Goal: Task Accomplishment & Management: Manage account settings

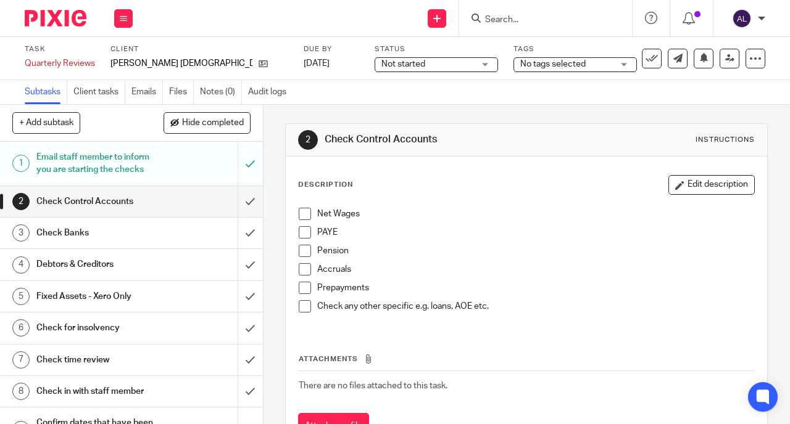
click at [300, 212] on span at bounding box center [305, 214] width 12 height 12
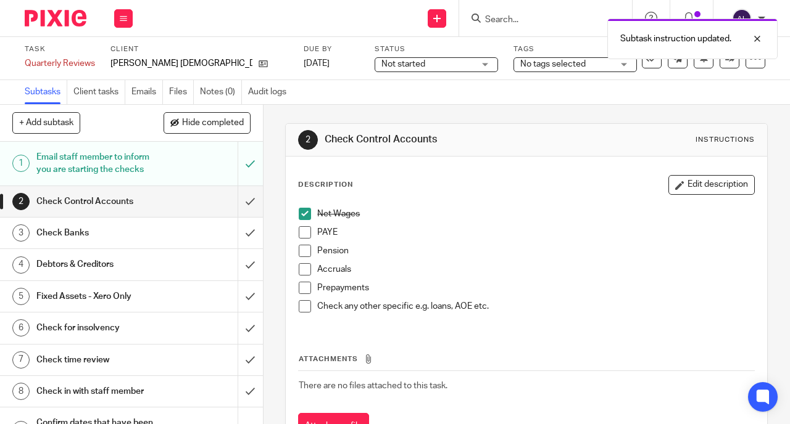
click at [302, 236] on span at bounding box center [305, 232] width 12 height 12
click at [304, 252] on span at bounding box center [305, 251] width 12 height 12
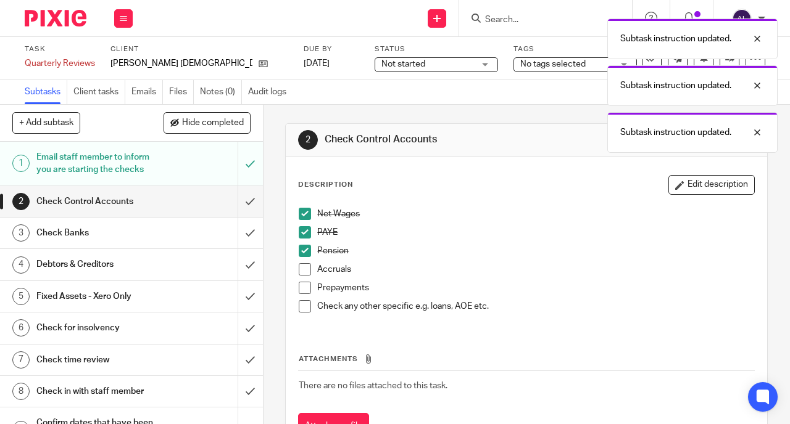
click at [302, 273] on span at bounding box center [305, 269] width 12 height 12
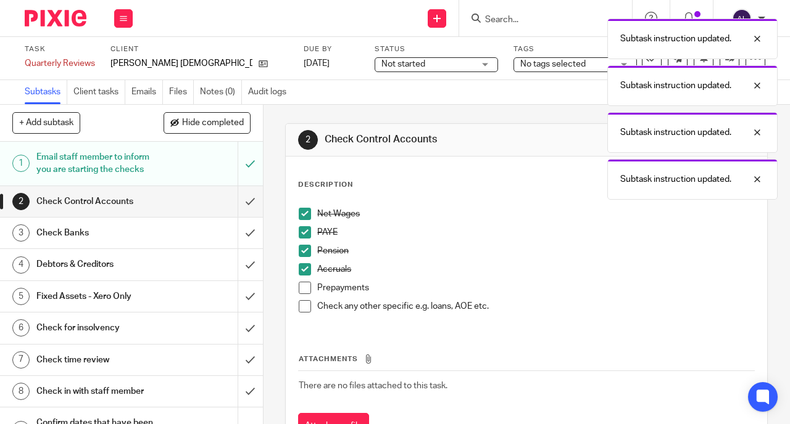
click at [300, 287] on span at bounding box center [305, 288] width 12 height 12
click at [304, 312] on span at bounding box center [305, 306] width 12 height 12
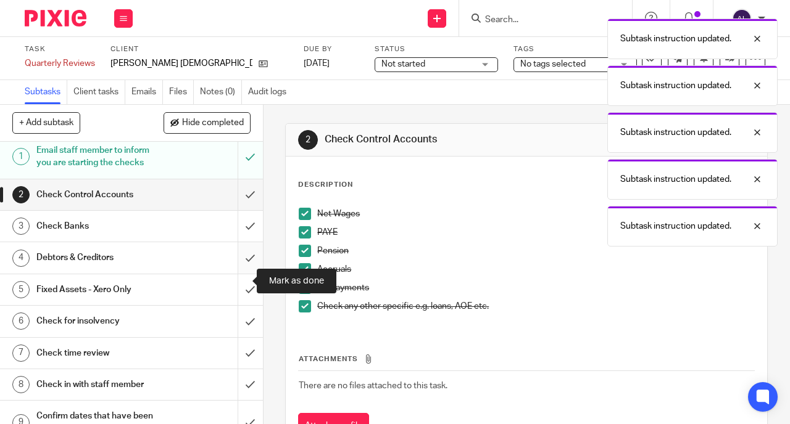
scroll to position [18, 0]
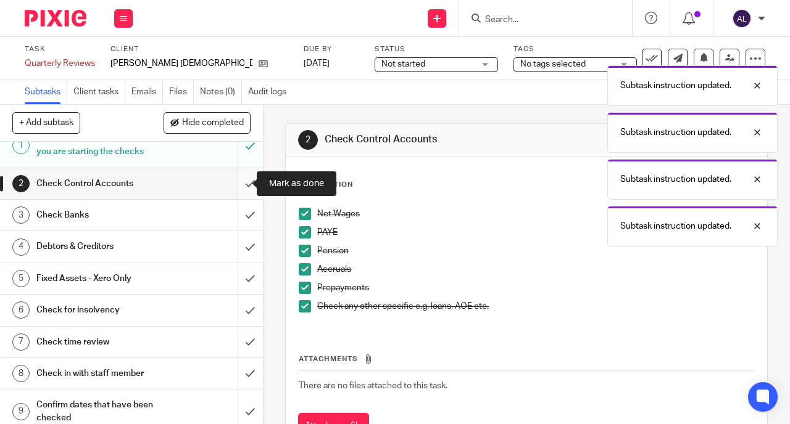
click at [239, 187] on input "submit" at bounding box center [131, 183] width 263 height 31
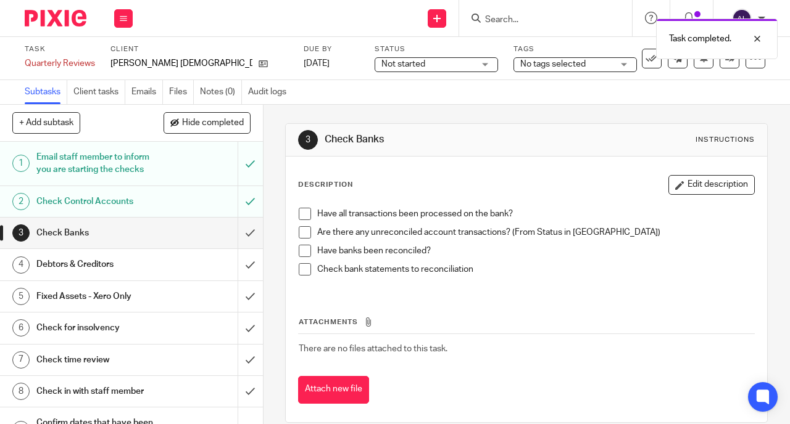
click at [303, 215] on span at bounding box center [305, 214] width 12 height 12
click at [303, 233] on span at bounding box center [305, 232] width 12 height 12
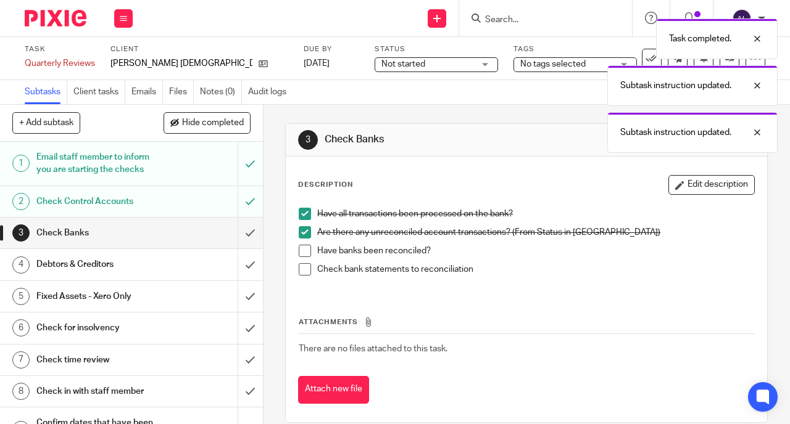
click at [303, 247] on span at bounding box center [305, 251] width 12 height 12
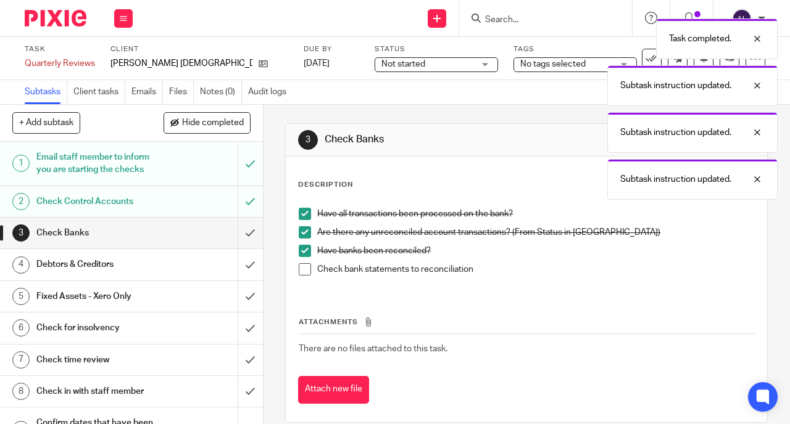
click at [307, 272] on span at bounding box center [305, 269] width 12 height 12
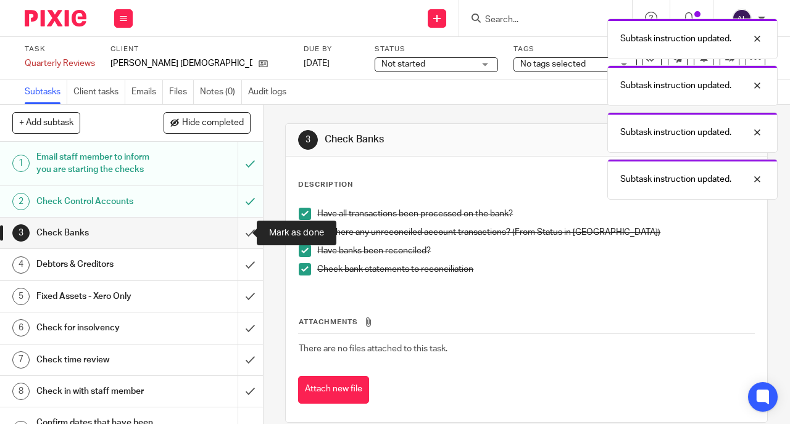
click at [241, 235] on input "submit" at bounding box center [131, 233] width 263 height 31
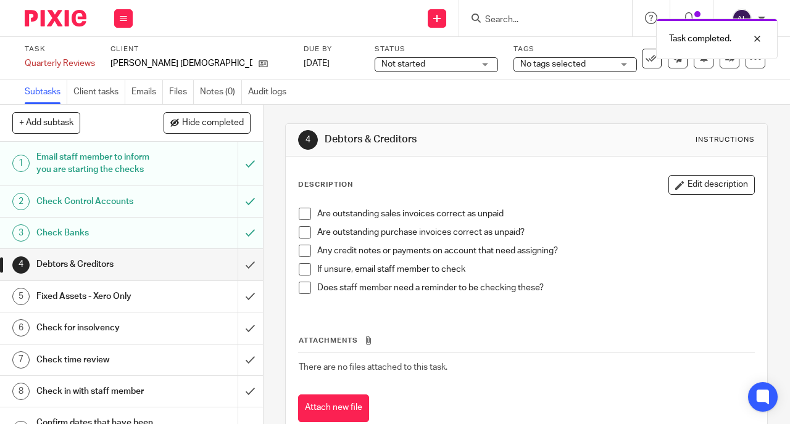
click at [304, 213] on span at bounding box center [305, 214] width 12 height 12
click at [301, 232] on span at bounding box center [305, 232] width 12 height 12
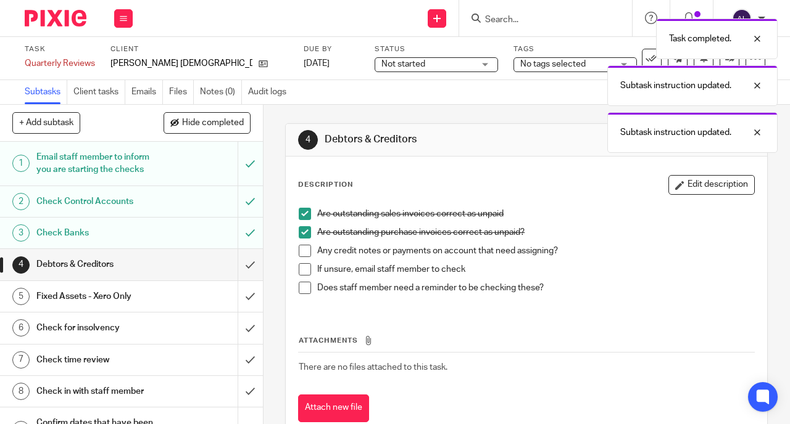
click at [303, 251] on span at bounding box center [305, 251] width 12 height 12
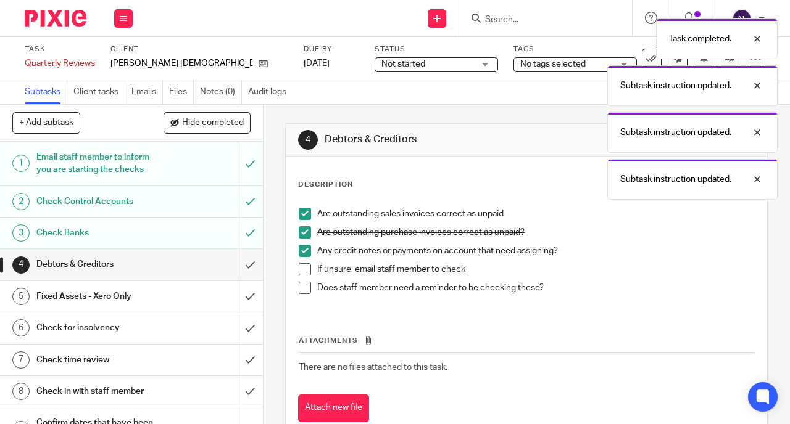
click at [302, 271] on span at bounding box center [305, 269] width 12 height 12
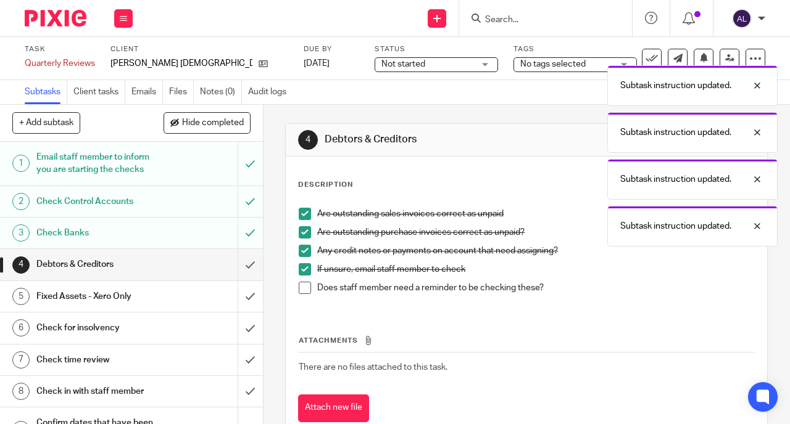
click at [300, 289] on span at bounding box center [305, 288] width 12 height 12
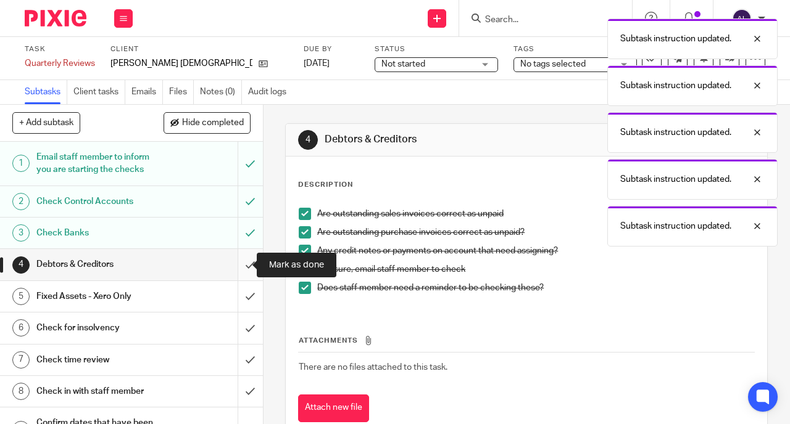
click at [238, 268] on input "submit" at bounding box center [131, 264] width 263 height 31
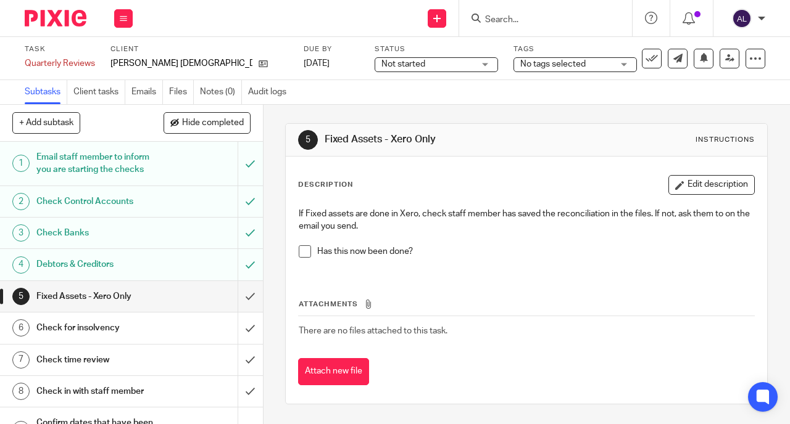
click at [299, 252] on span at bounding box center [305, 252] width 12 height 12
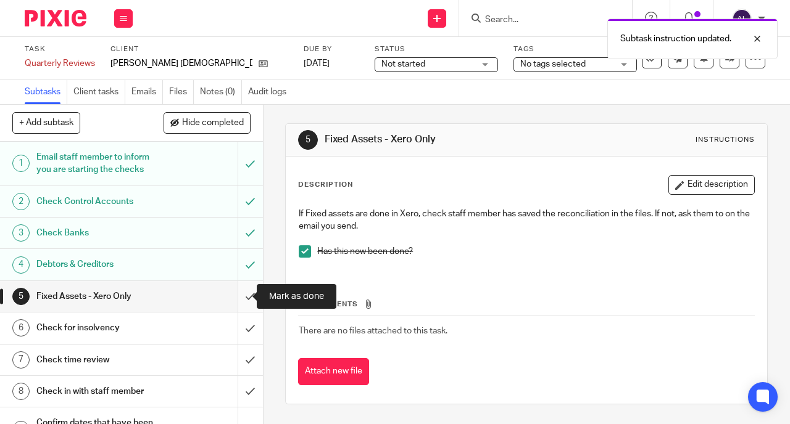
click at [236, 300] on input "submit" at bounding box center [131, 296] width 263 height 31
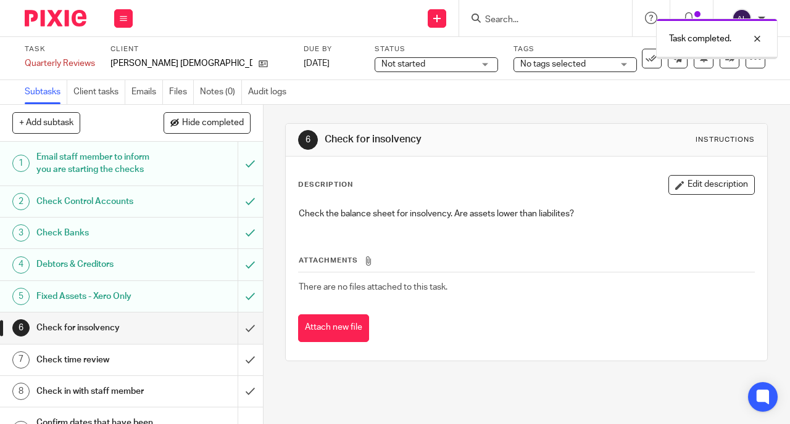
click at [238, 329] on input "submit" at bounding box center [131, 328] width 263 height 31
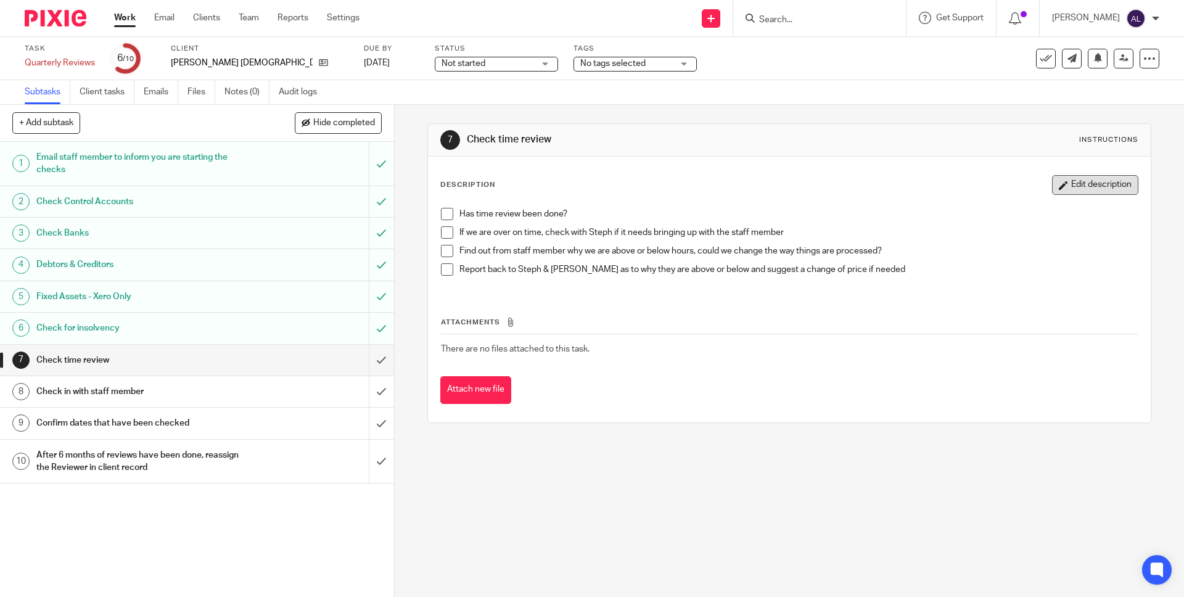
click at [789, 189] on button "Edit description" at bounding box center [1095, 185] width 86 height 20
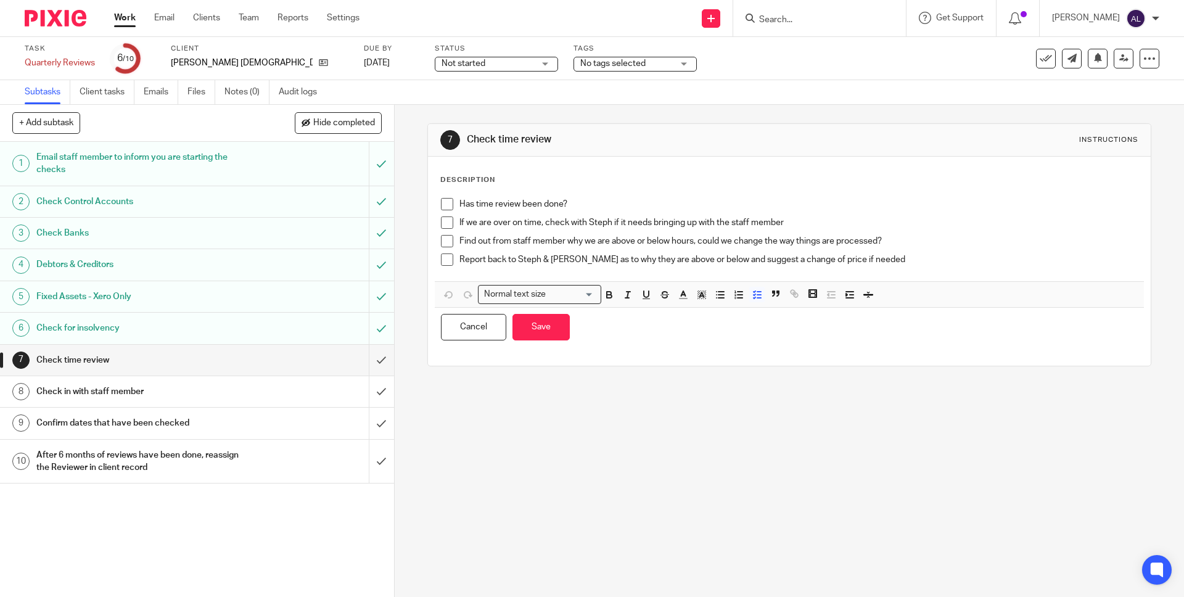
click at [574, 207] on p "Has time review been done?" at bounding box center [799, 204] width 678 height 12
click at [441, 205] on span at bounding box center [447, 204] width 12 height 12
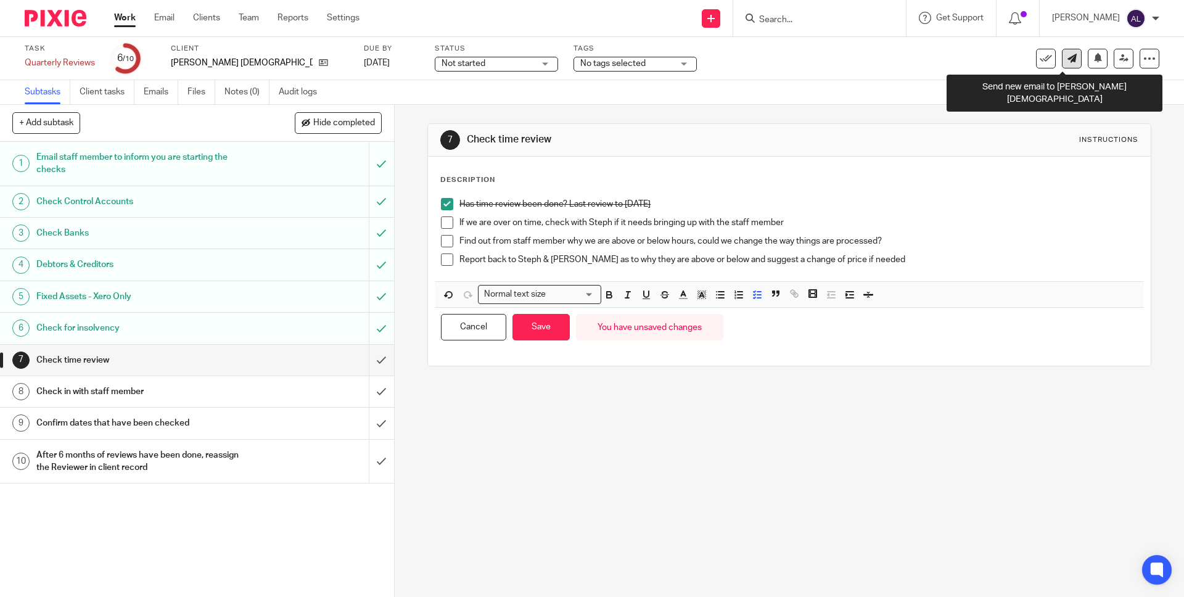
click at [789, 60] on icon at bounding box center [1072, 58] width 9 height 9
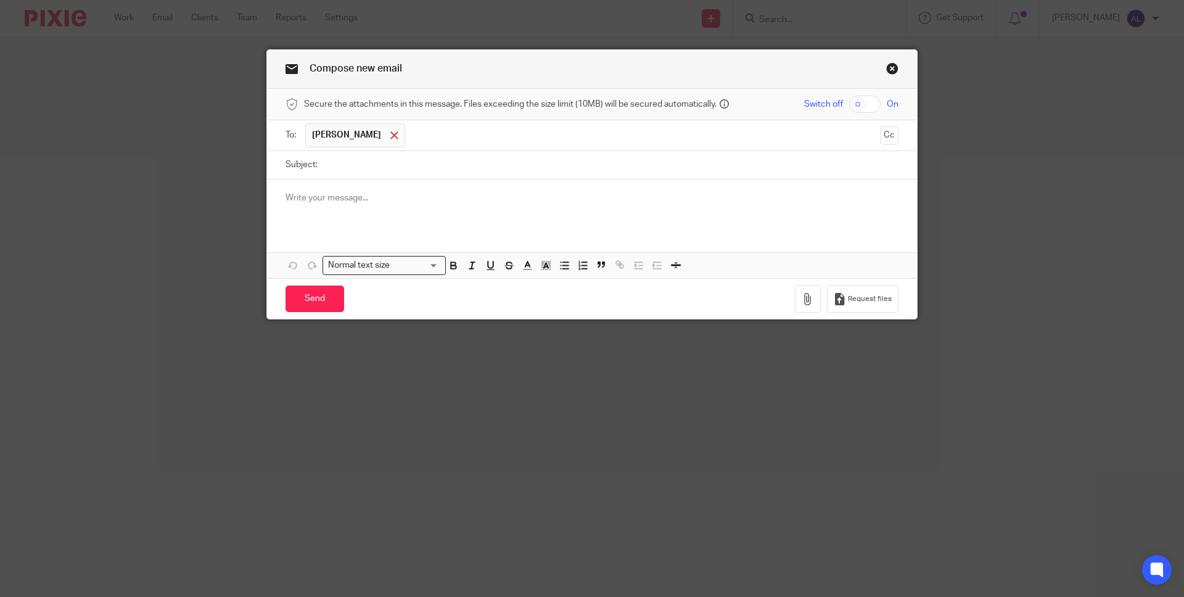
click at [391, 136] on span at bounding box center [395, 135] width 8 height 8
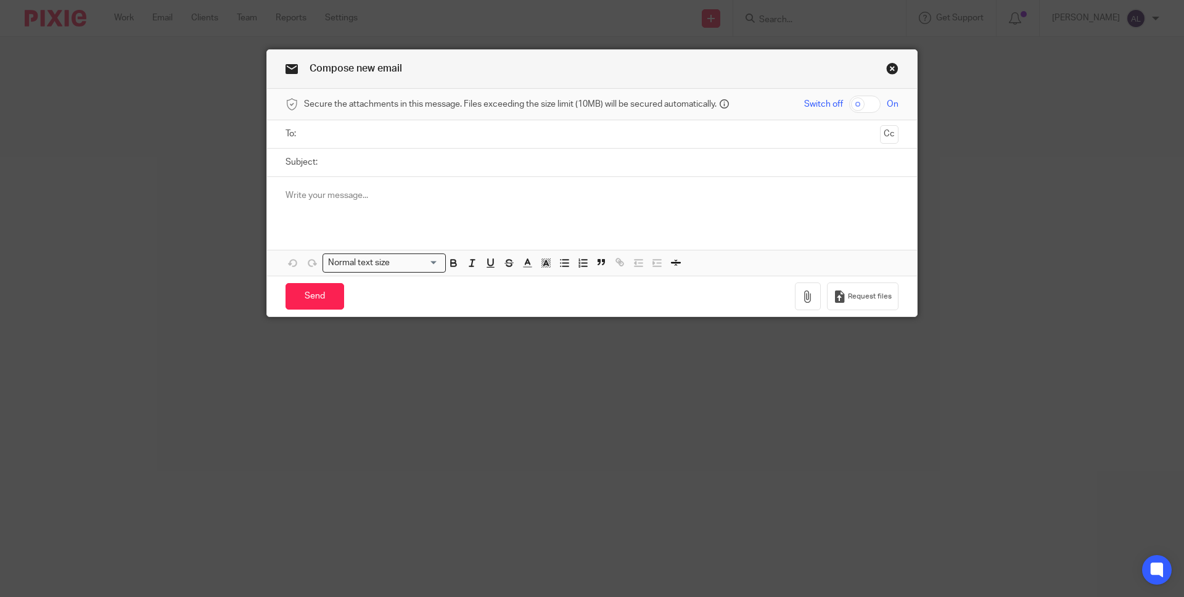
click at [365, 138] on input "text" at bounding box center [591, 134] width 567 height 14
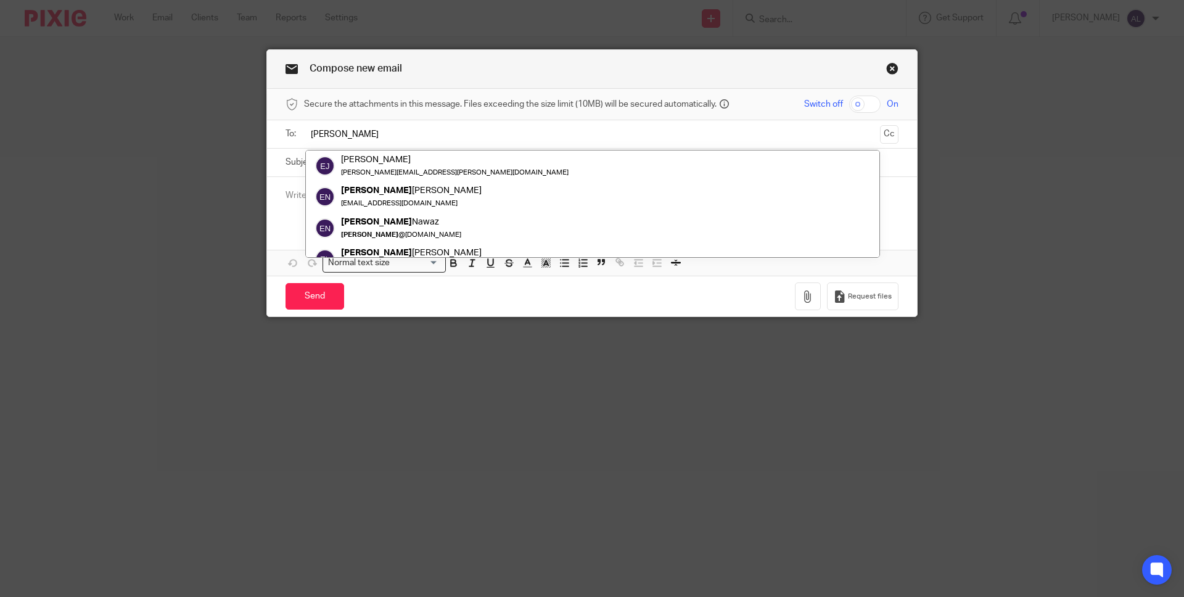
type input "[PERSON_NAME]"
click at [887, 70] on link "Close this dialog window" at bounding box center [893, 70] width 12 height 17
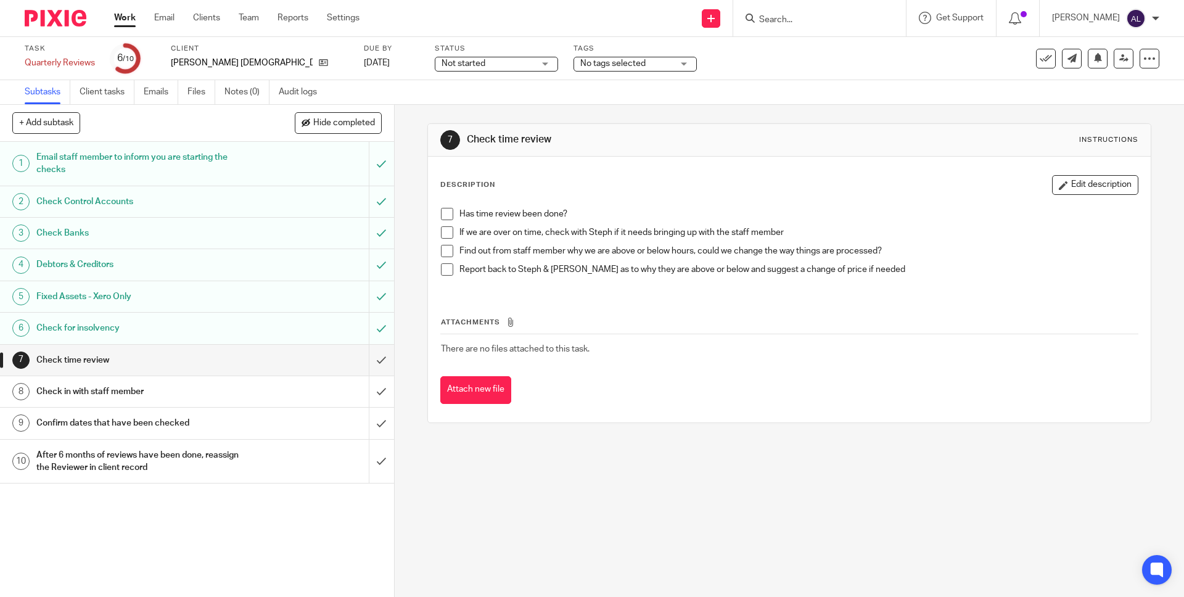
click at [442, 216] on span at bounding box center [447, 214] width 12 height 12
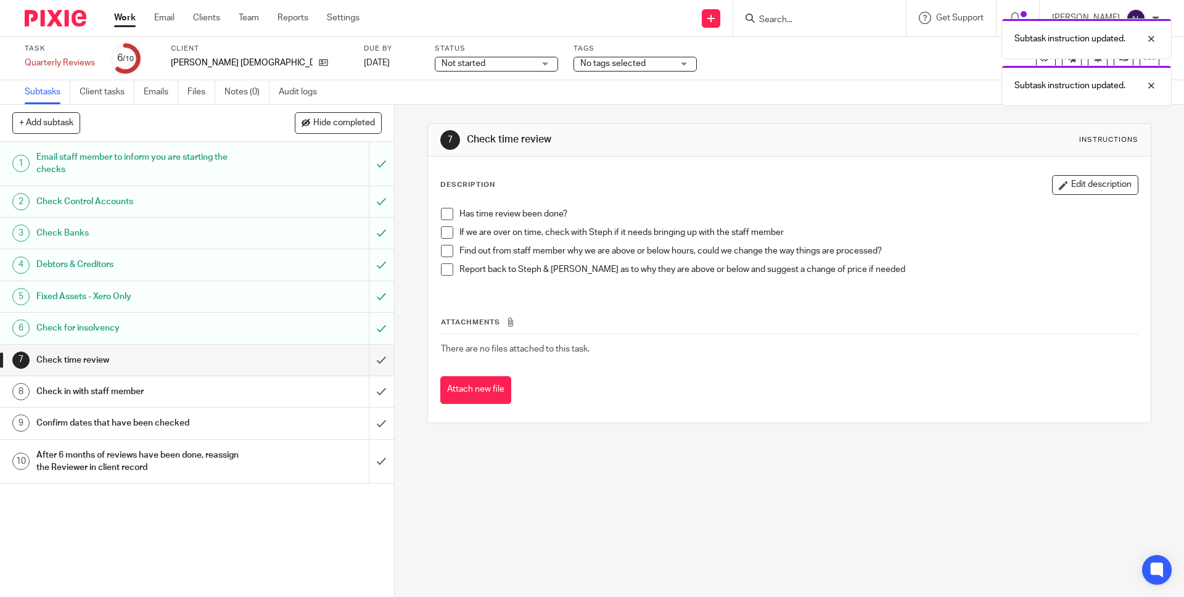
click at [598, 216] on p "Has time review been done?" at bounding box center [799, 214] width 678 height 12
click at [1064, 189] on button "Edit description" at bounding box center [1095, 185] width 86 height 20
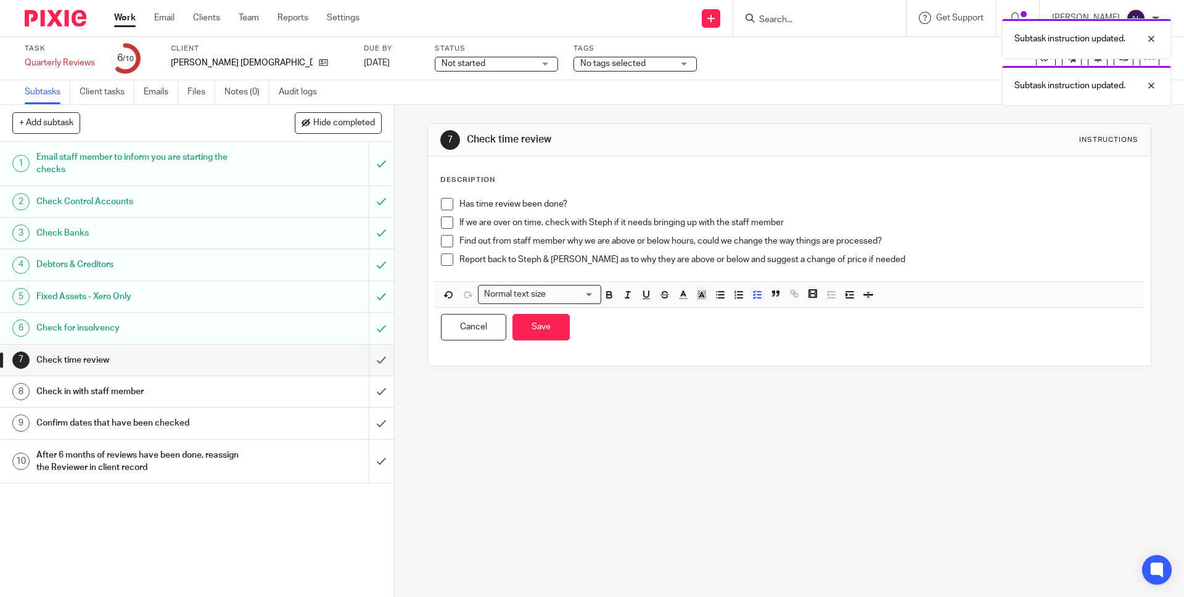
click at [583, 202] on p "Has time review been done?" at bounding box center [799, 204] width 678 height 12
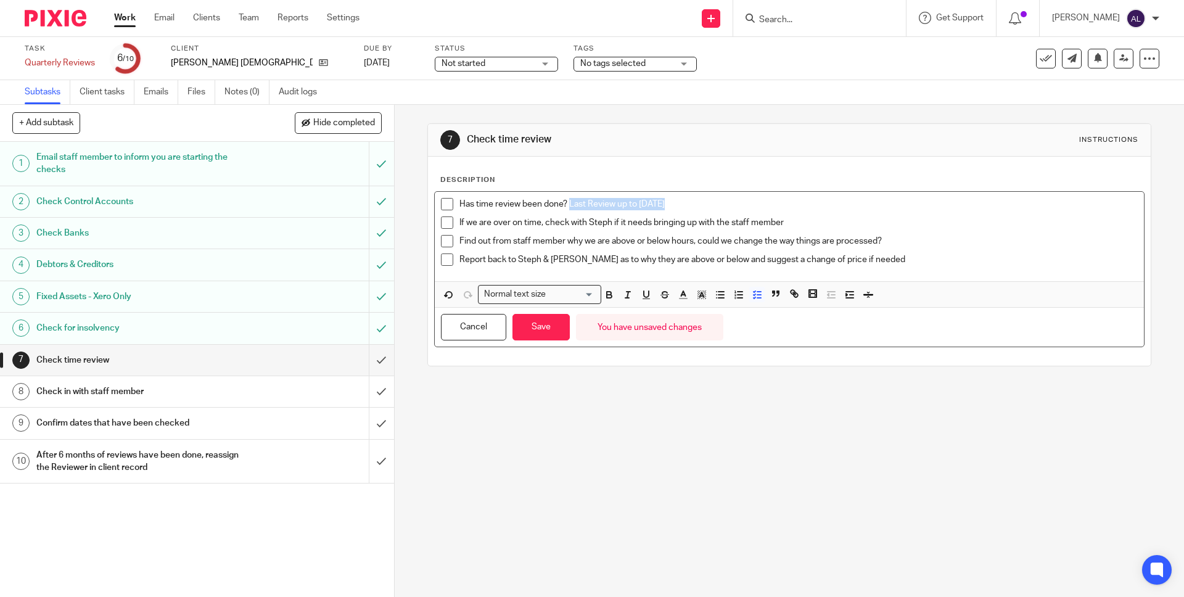
drag, startPoint x: 576, startPoint y: 202, endPoint x: 667, endPoint y: 202, distance: 90.7
click at [667, 202] on p "Has time review been done? Last Review up to [DATE]" at bounding box center [799, 204] width 678 height 12
click at [605, 296] on icon "button" at bounding box center [609, 294] width 11 height 11
click at [645, 297] on icon "button" at bounding box center [646, 294] width 11 height 11
click at [441, 205] on span at bounding box center [447, 204] width 12 height 12
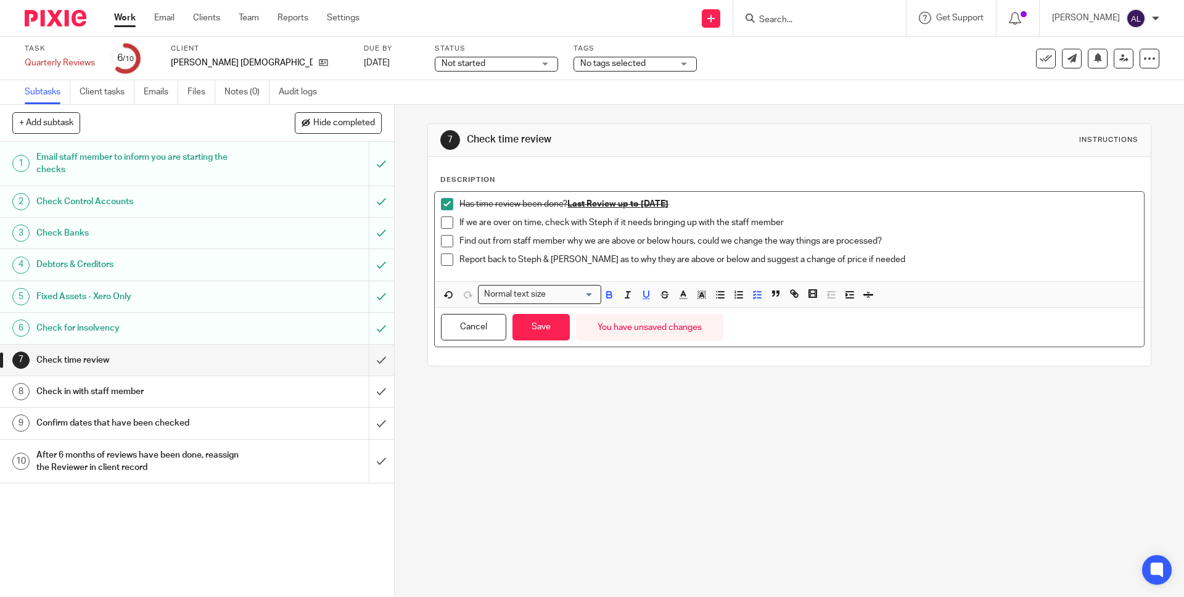
click at [261, 394] on div "Check in with staff member" at bounding box center [196, 391] width 320 height 19
click at [534, 328] on button "Save" at bounding box center [541, 327] width 57 height 27
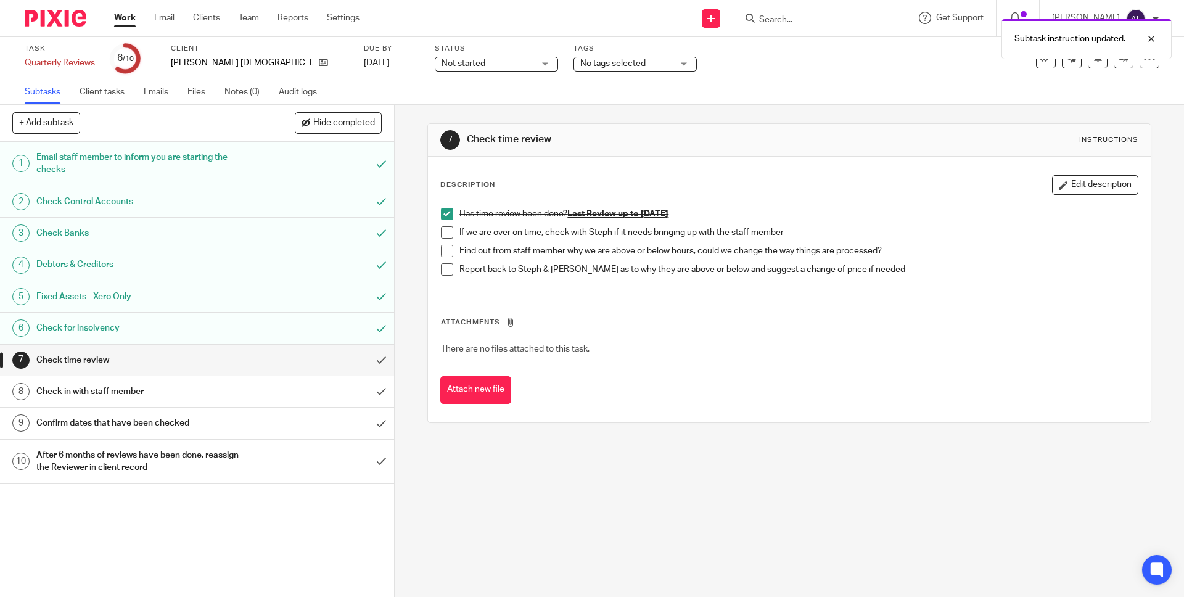
click at [131, 390] on h1 "Check in with staff member" at bounding box center [142, 391] width 213 height 19
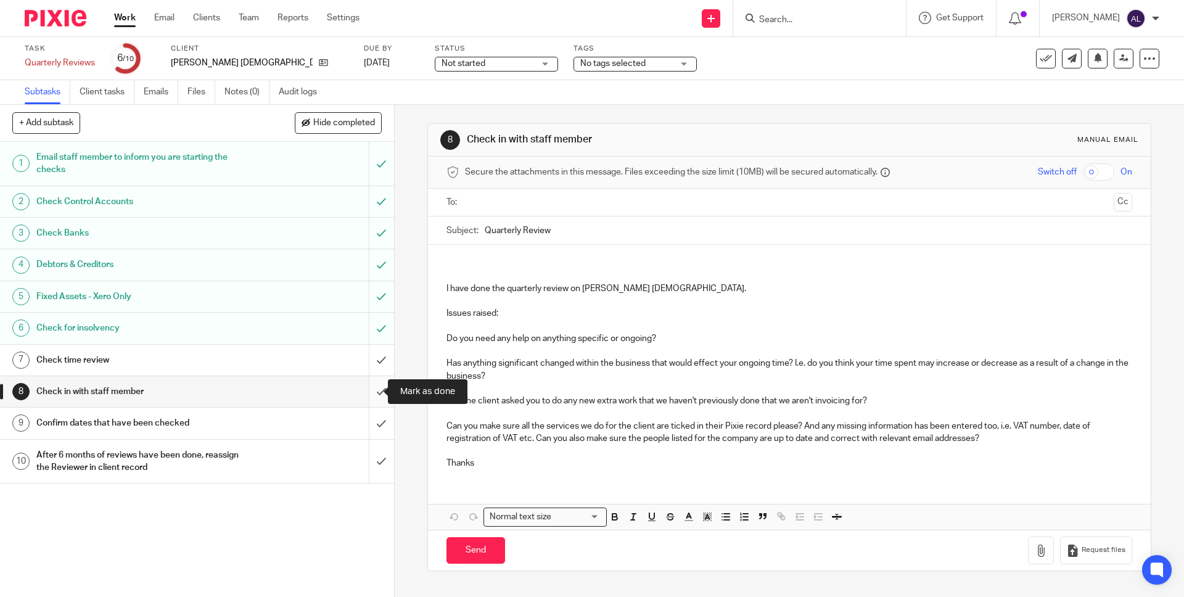
click at [370, 392] on input "submit" at bounding box center [197, 391] width 394 height 31
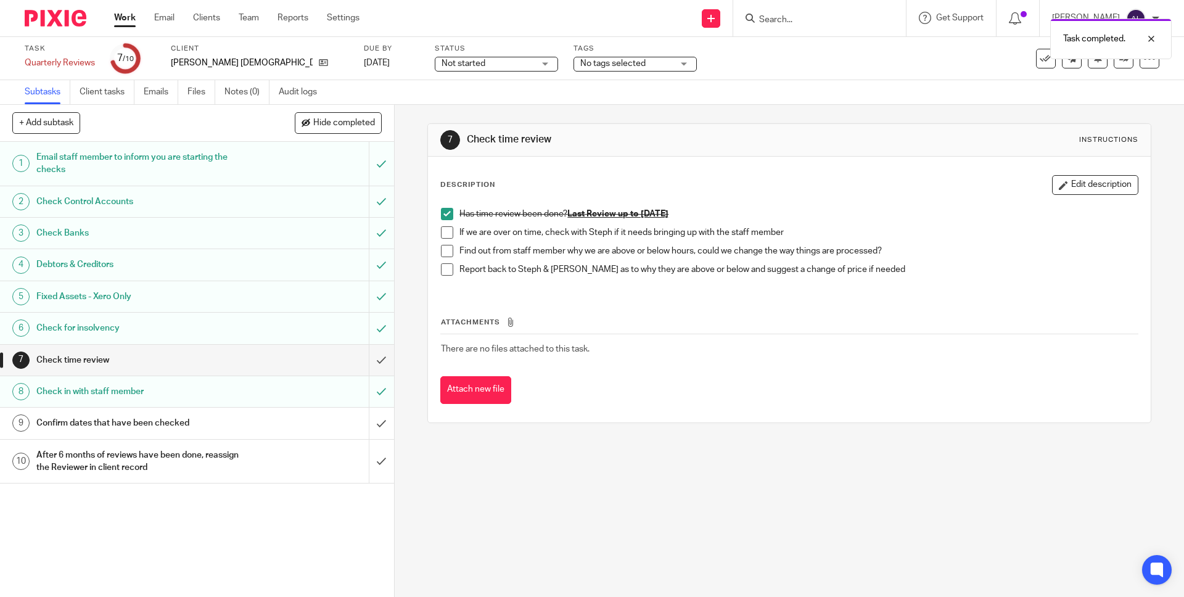
click at [194, 428] on h1 "Confirm dates that have been checked" at bounding box center [142, 423] width 213 height 19
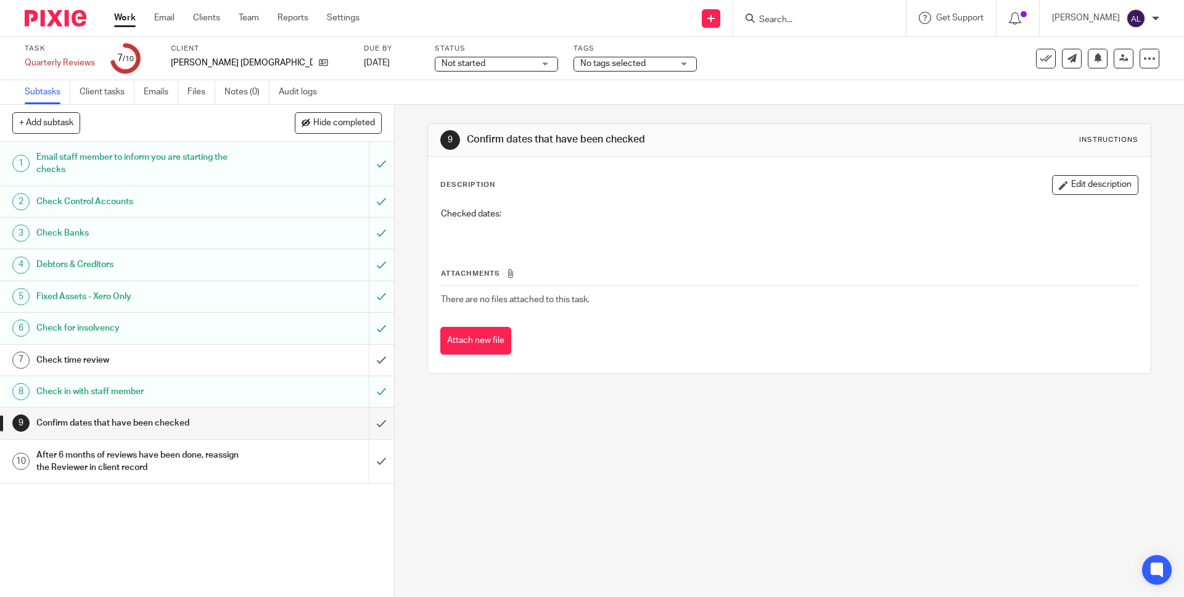
click at [120, 21] on link "Work" at bounding box center [125, 18] width 22 height 12
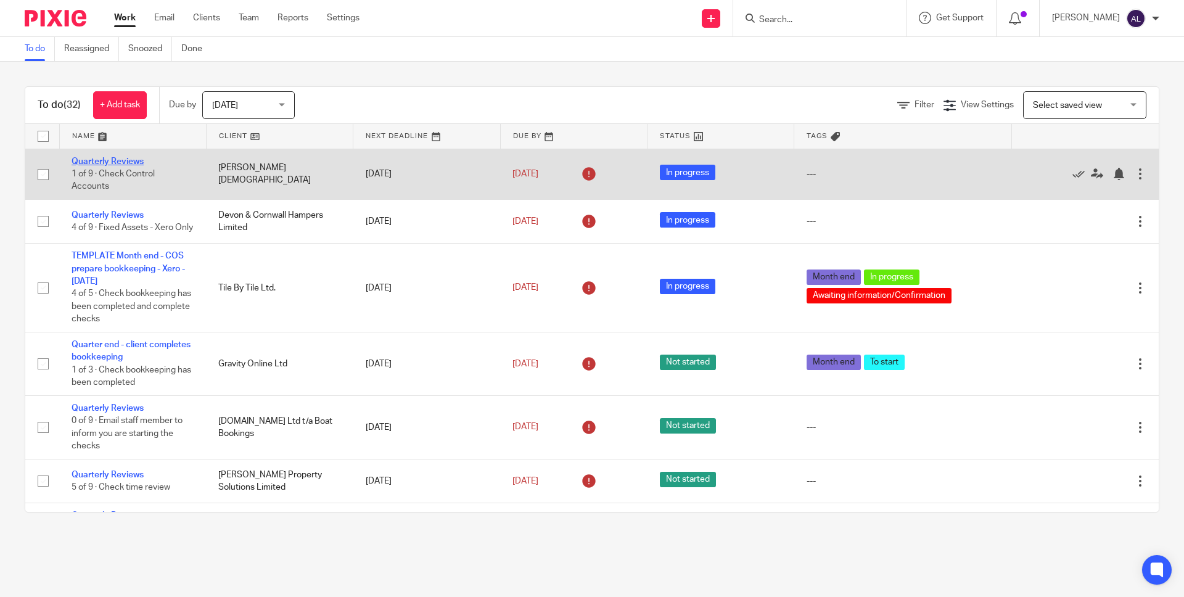
click at [112, 162] on link "Quarterly Reviews" at bounding box center [108, 161] width 72 height 9
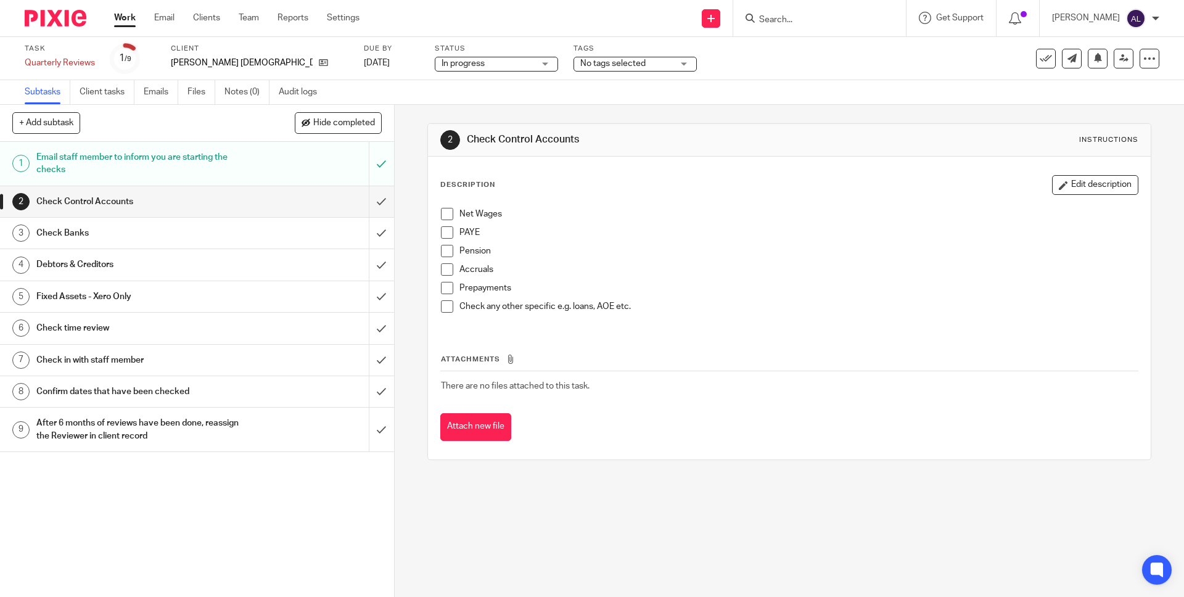
click at [444, 213] on span at bounding box center [447, 214] width 12 height 12
click at [442, 229] on span at bounding box center [447, 232] width 12 height 12
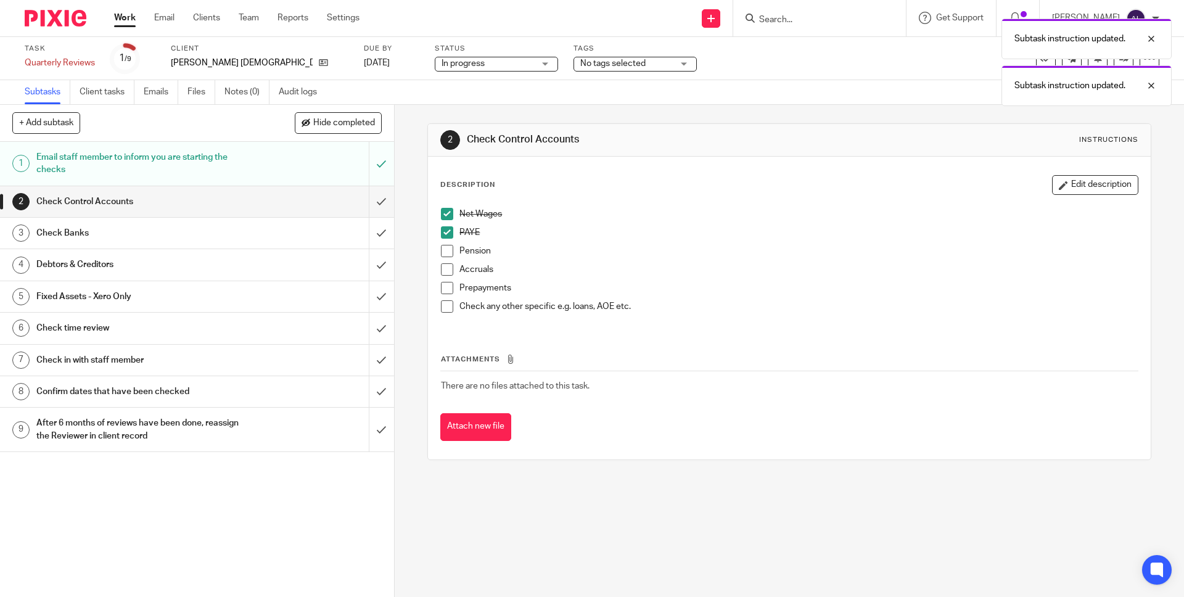
click at [444, 252] on span at bounding box center [447, 251] width 12 height 12
click at [442, 264] on span at bounding box center [447, 269] width 12 height 12
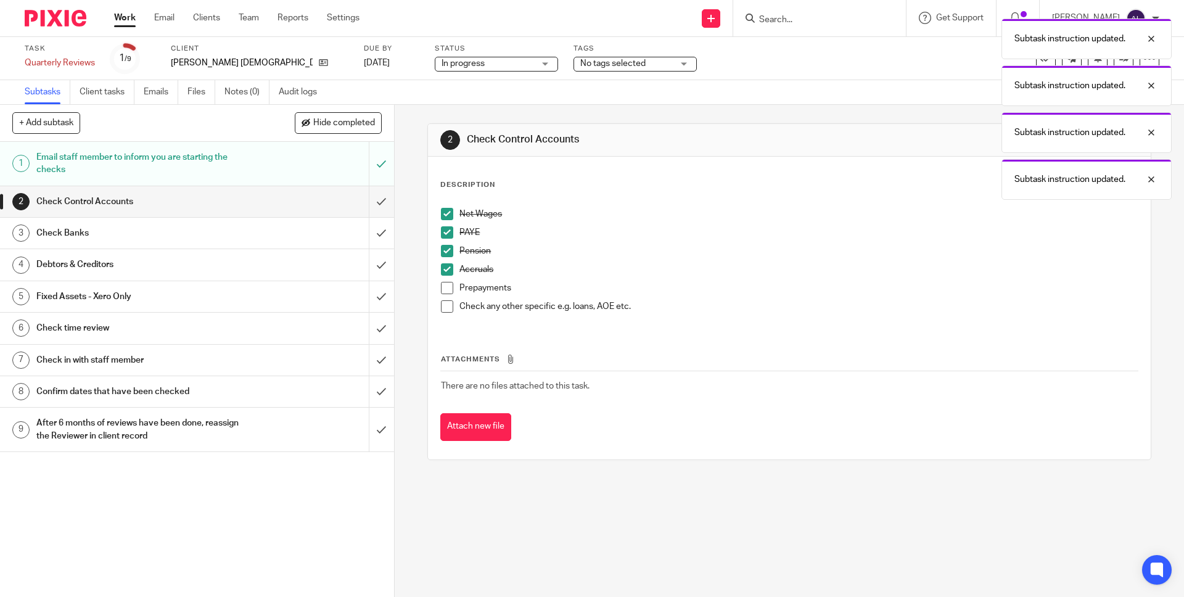
click at [442, 284] on span at bounding box center [447, 288] width 12 height 12
click at [442, 307] on span at bounding box center [447, 306] width 12 height 12
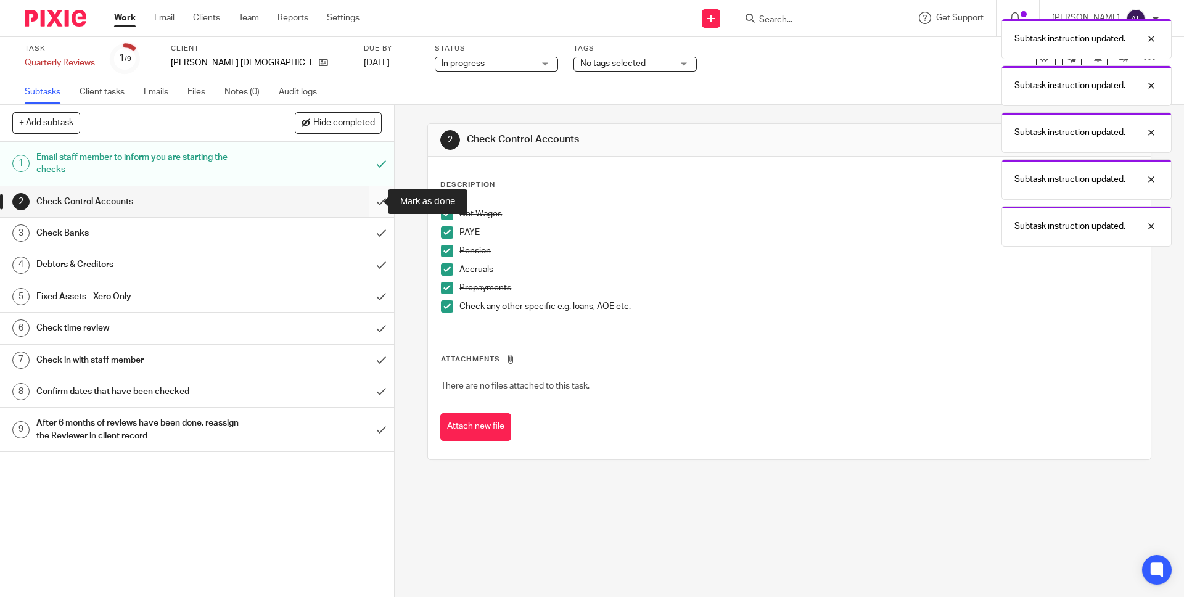
click at [366, 202] on input "submit" at bounding box center [197, 201] width 394 height 31
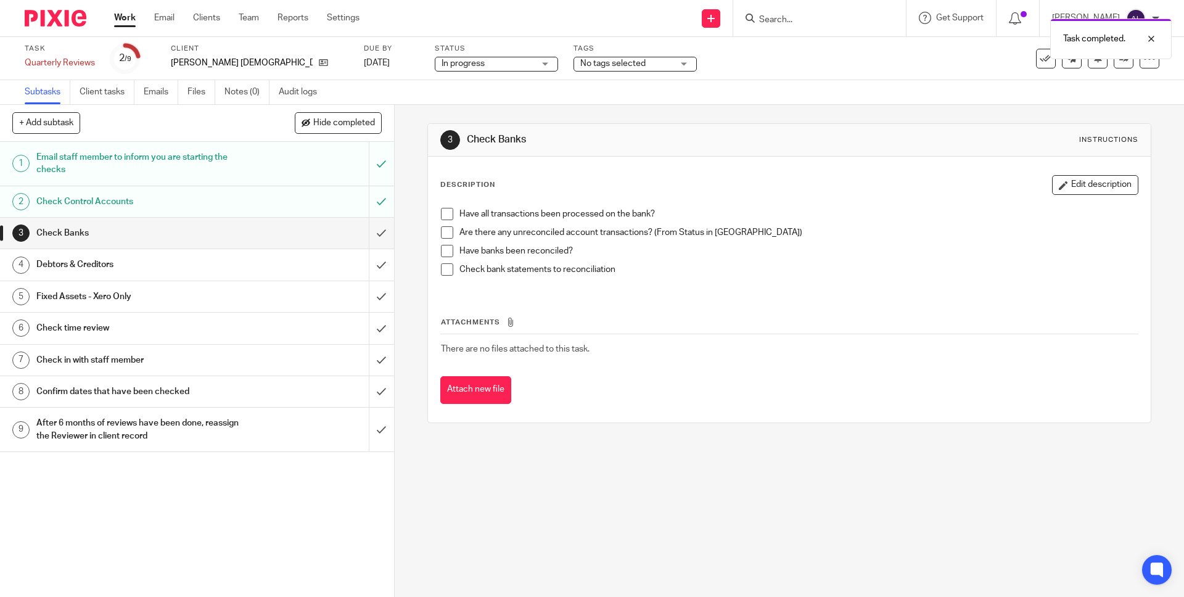
click at [442, 216] on span at bounding box center [447, 214] width 12 height 12
click at [445, 232] on span at bounding box center [447, 232] width 12 height 12
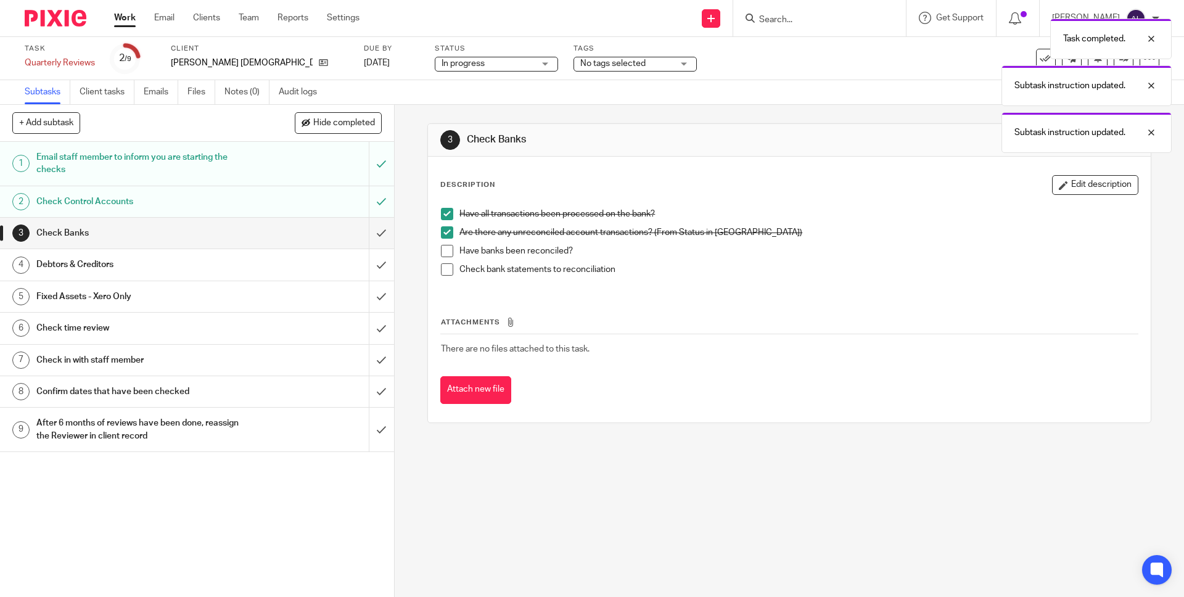
click at [441, 247] on span at bounding box center [447, 251] width 12 height 12
click at [441, 268] on span at bounding box center [447, 269] width 12 height 12
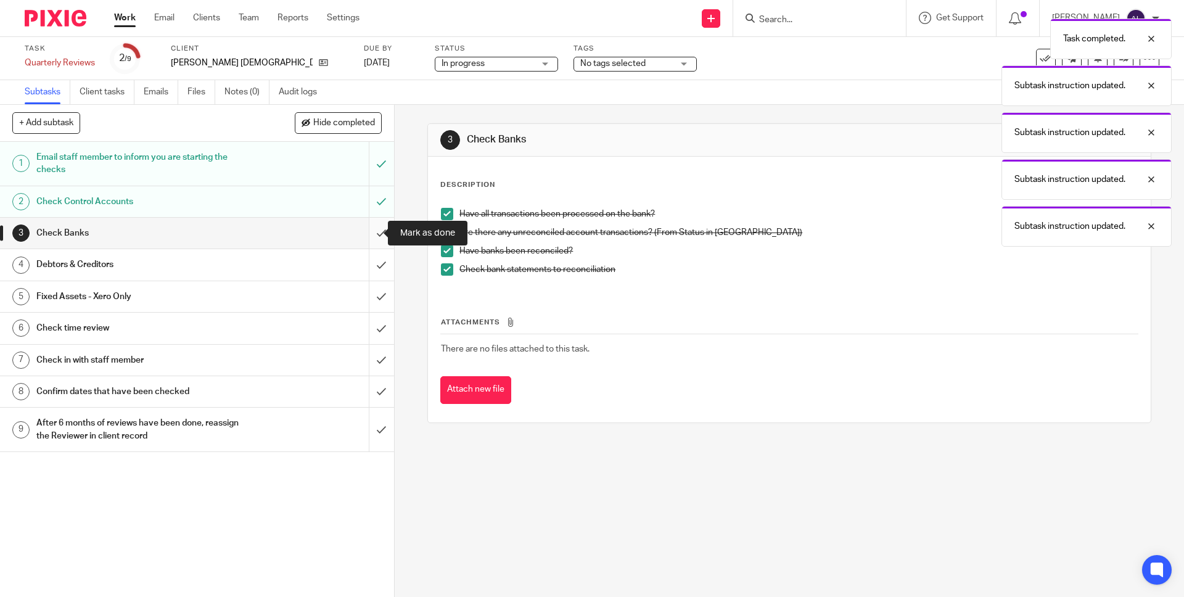
click at [370, 235] on input "submit" at bounding box center [197, 233] width 394 height 31
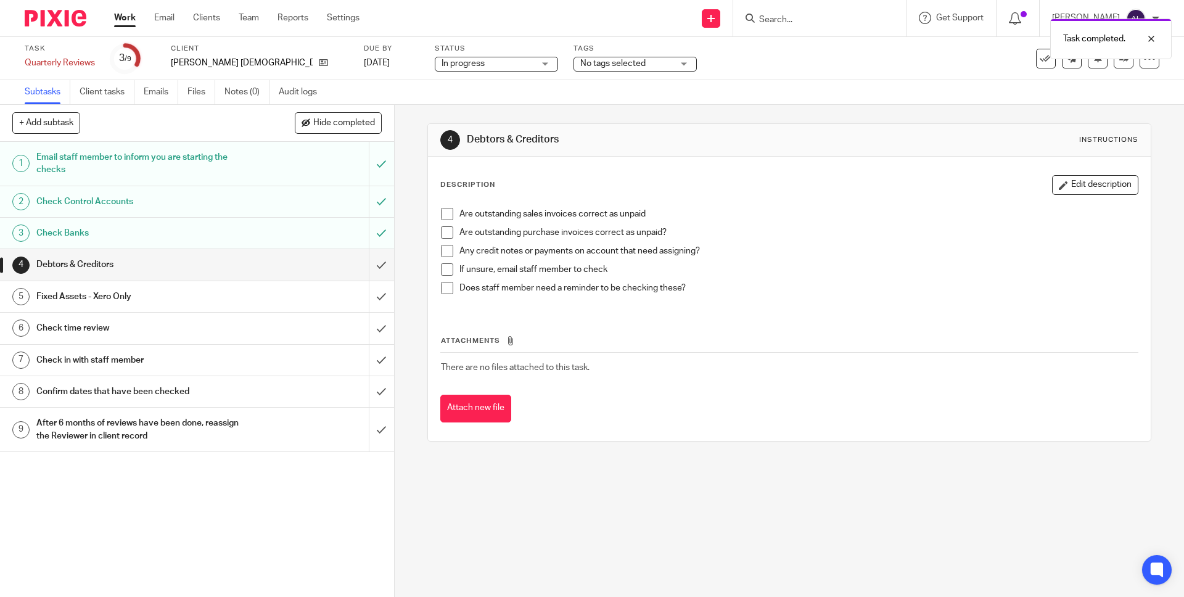
click at [445, 215] on span at bounding box center [447, 214] width 12 height 12
click at [442, 230] on span at bounding box center [447, 232] width 12 height 12
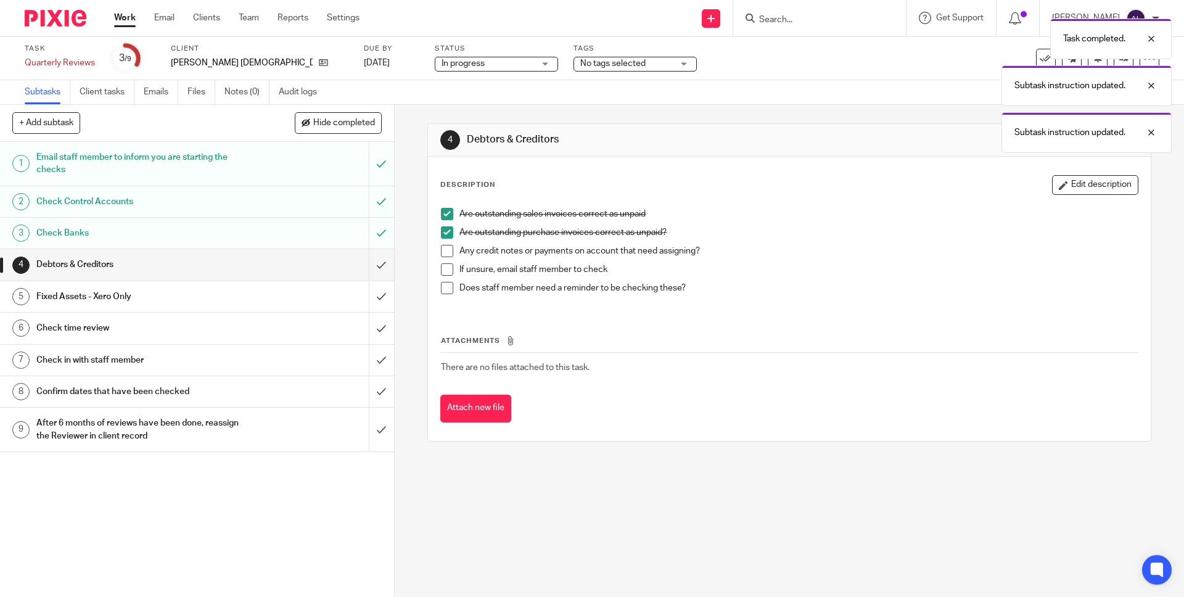
click at [441, 250] on span at bounding box center [447, 251] width 12 height 12
click at [445, 263] on span at bounding box center [447, 269] width 12 height 12
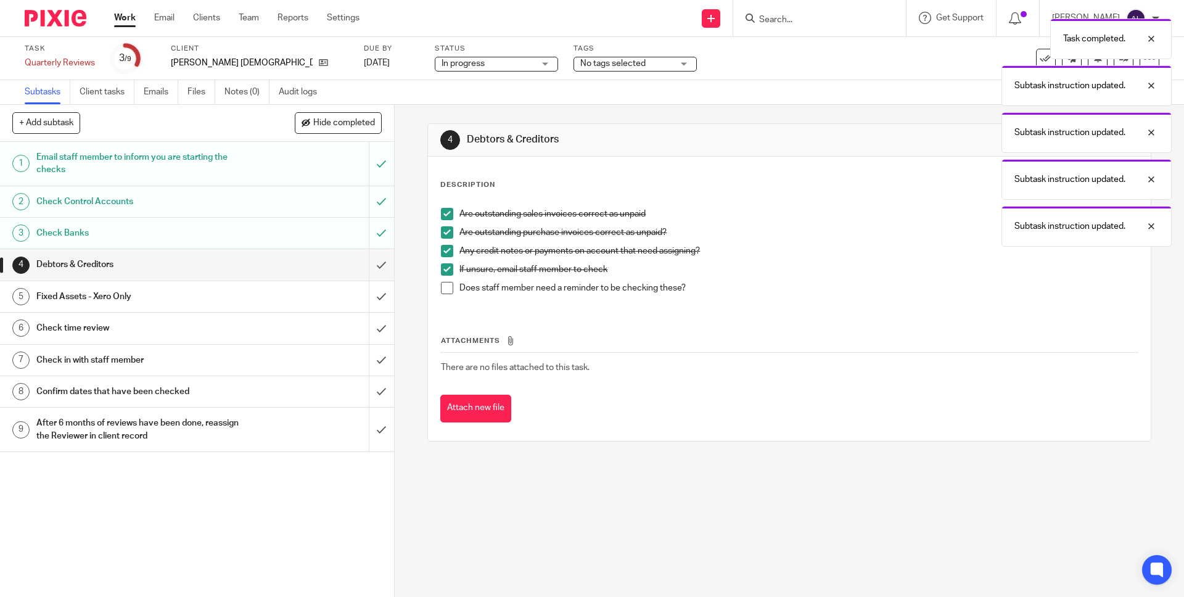
click at [443, 287] on span at bounding box center [447, 288] width 12 height 12
click at [373, 268] on input "submit" at bounding box center [197, 264] width 394 height 31
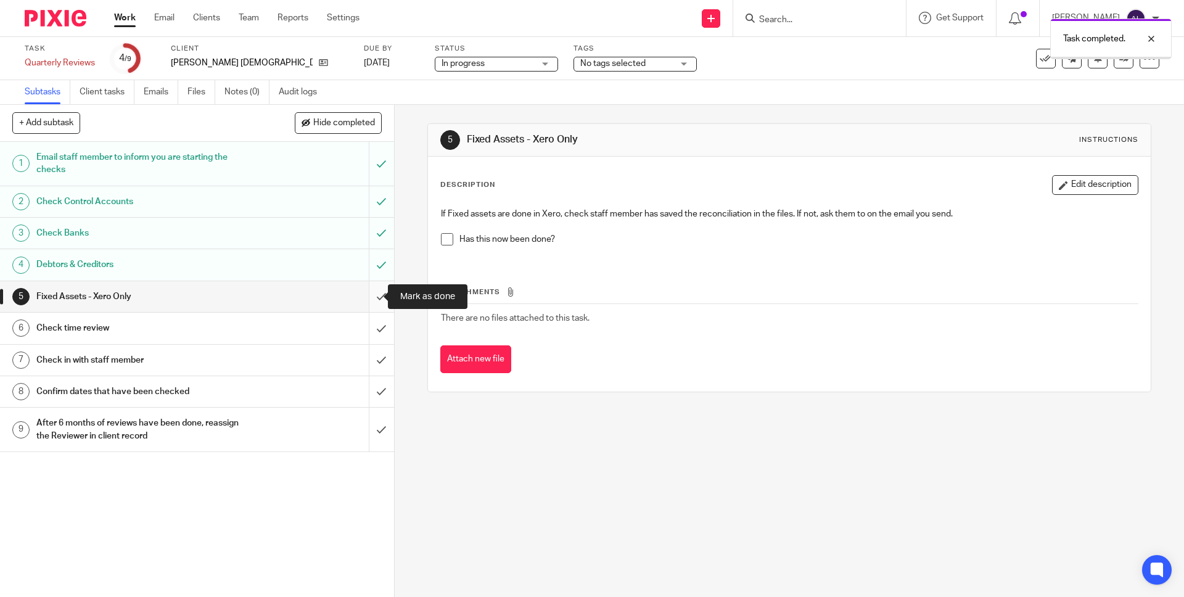
click at [370, 298] on input "submit" at bounding box center [197, 296] width 394 height 31
